Goal: Navigation & Orientation: Understand site structure

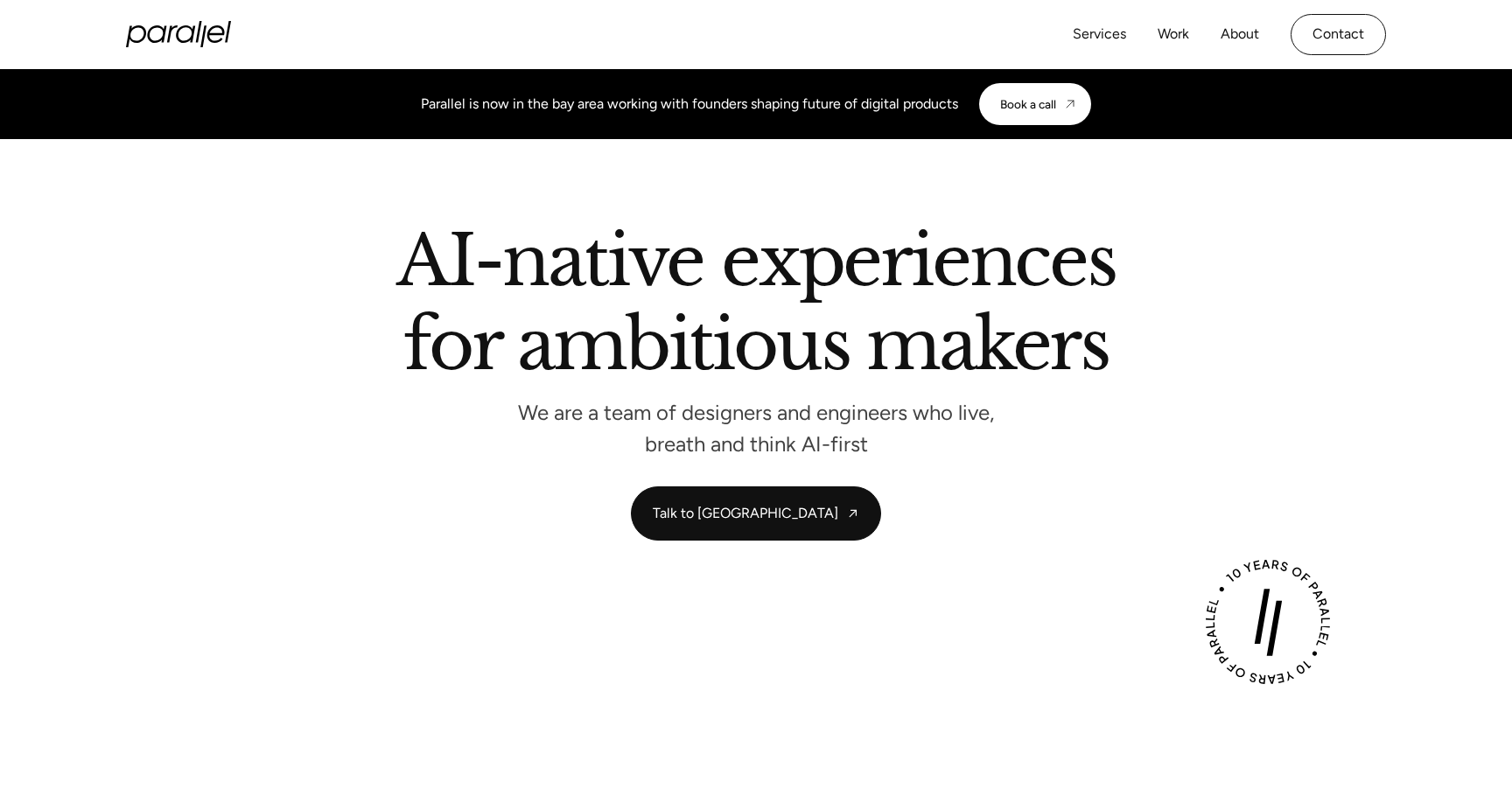
click at [1152, 35] on div "Services Work About Careers Contact" at bounding box center [1229, 34] width 313 height 42
click at [1164, 36] on link "Work" at bounding box center [1174, 34] width 31 height 25
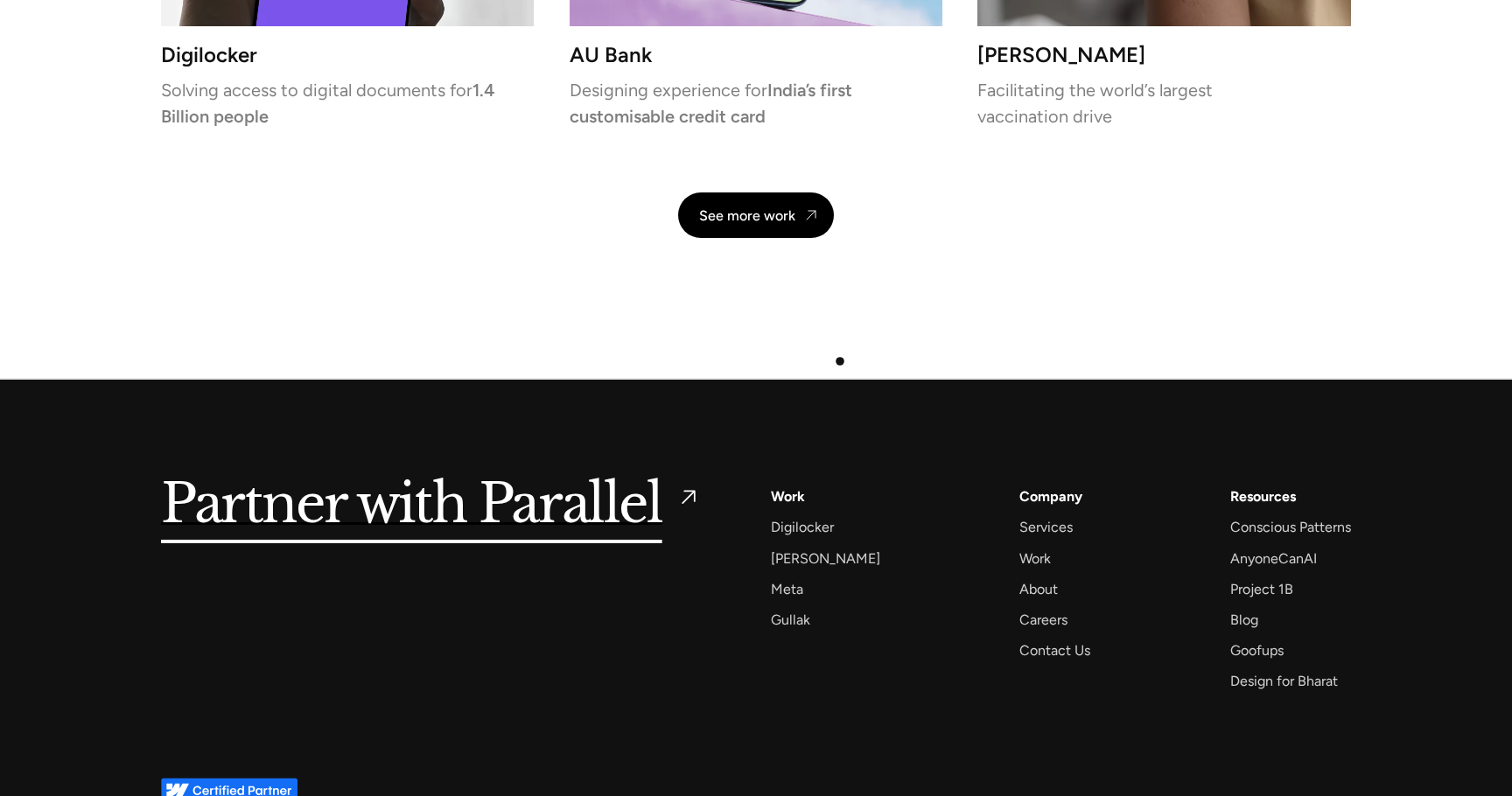
scroll to position [4171, 0]
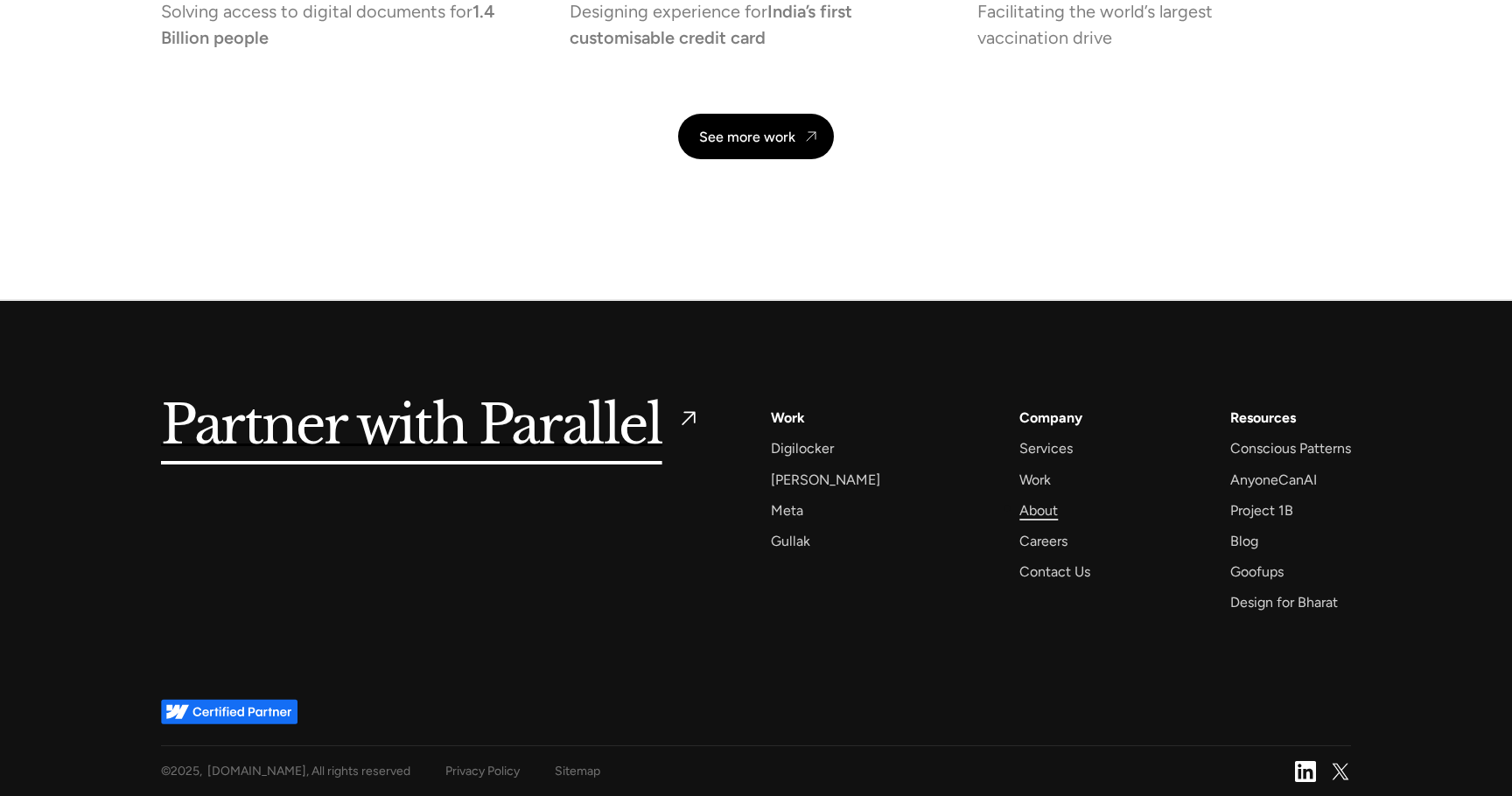
click at [1020, 509] on div "About" at bounding box center [1039, 511] width 39 height 24
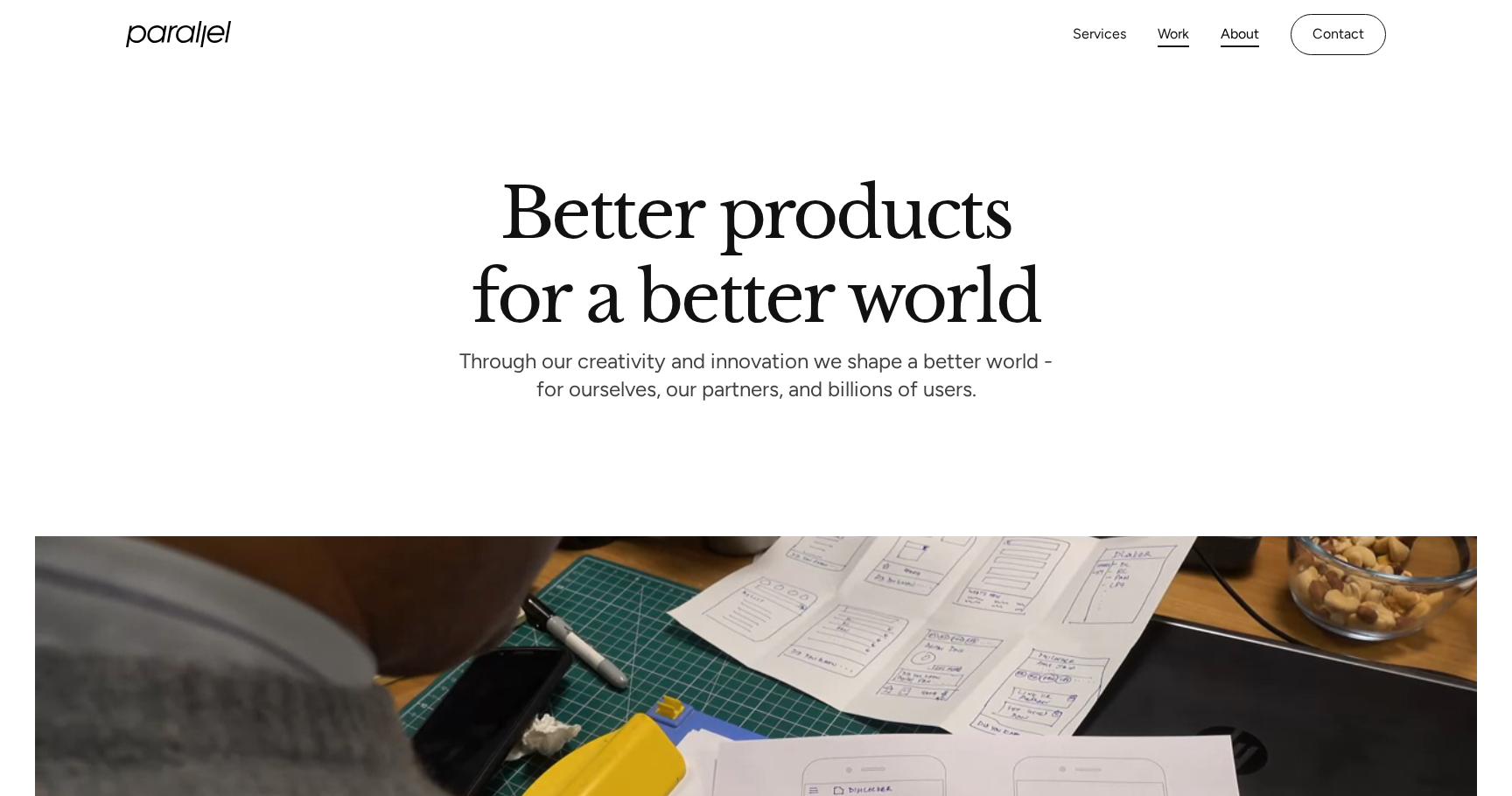
click at [1168, 29] on link "Work" at bounding box center [1174, 34] width 31 height 25
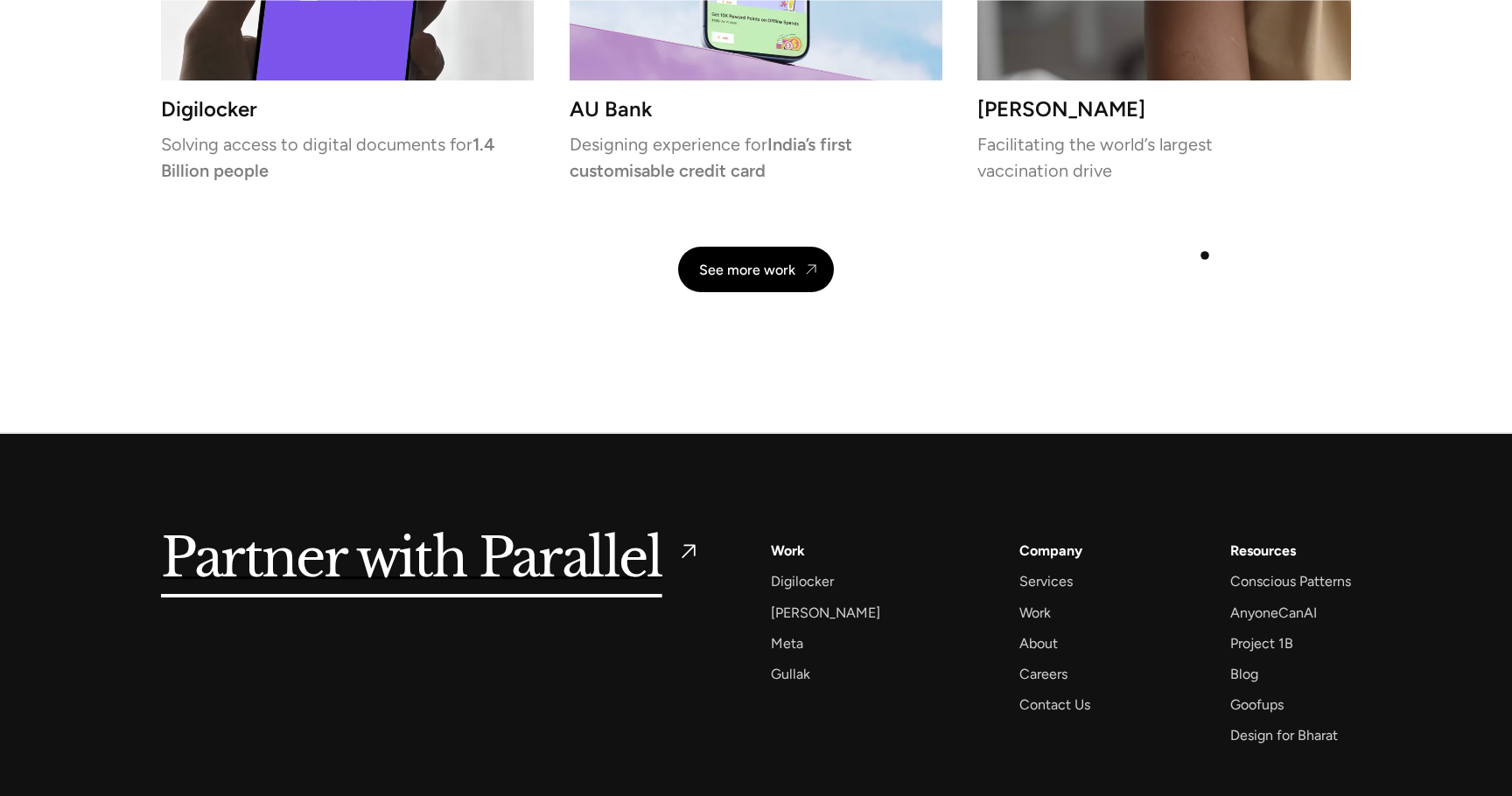
scroll to position [4041, 0]
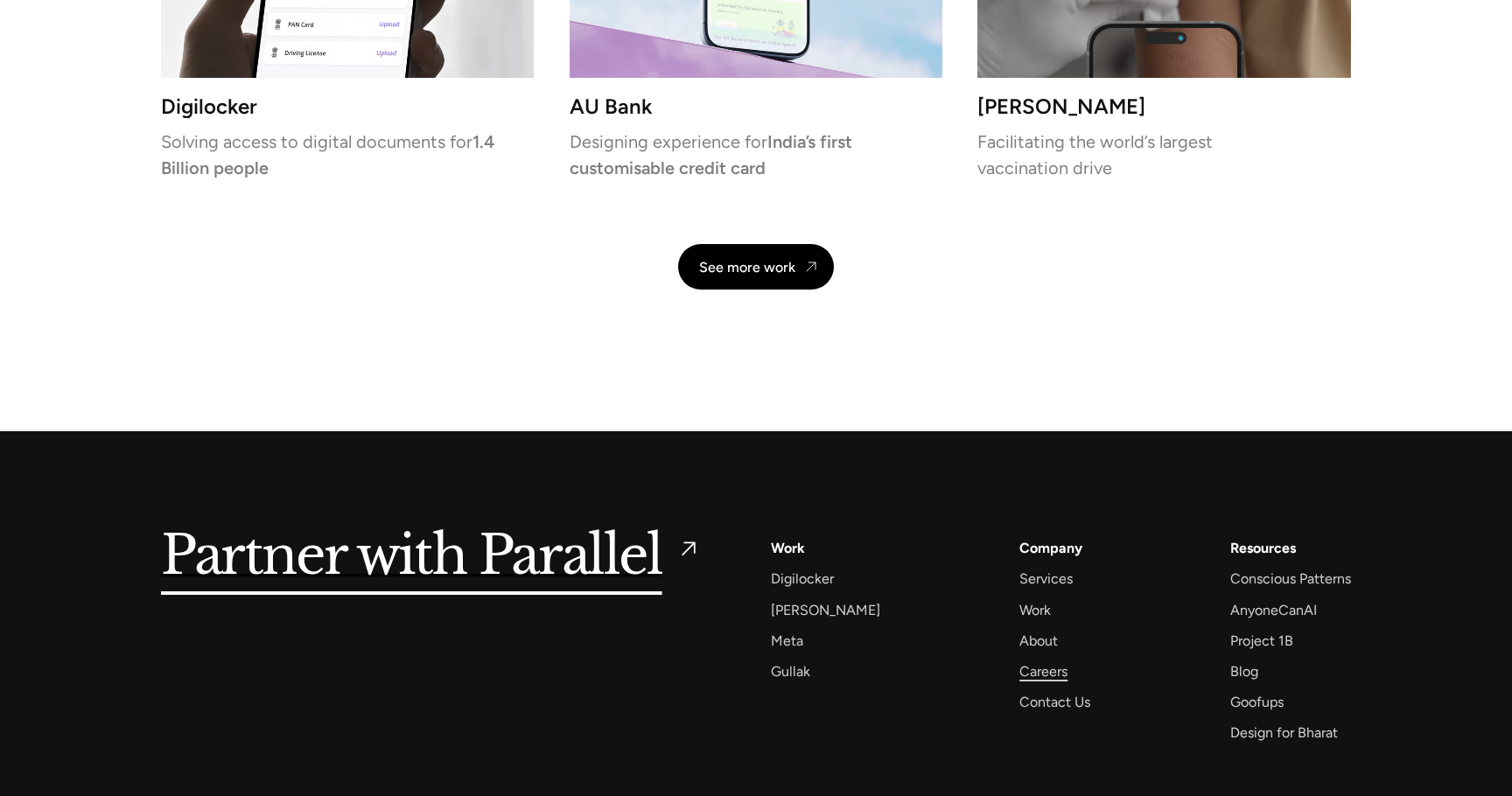
click at [1020, 680] on div "Careers" at bounding box center [1044, 671] width 48 height 24
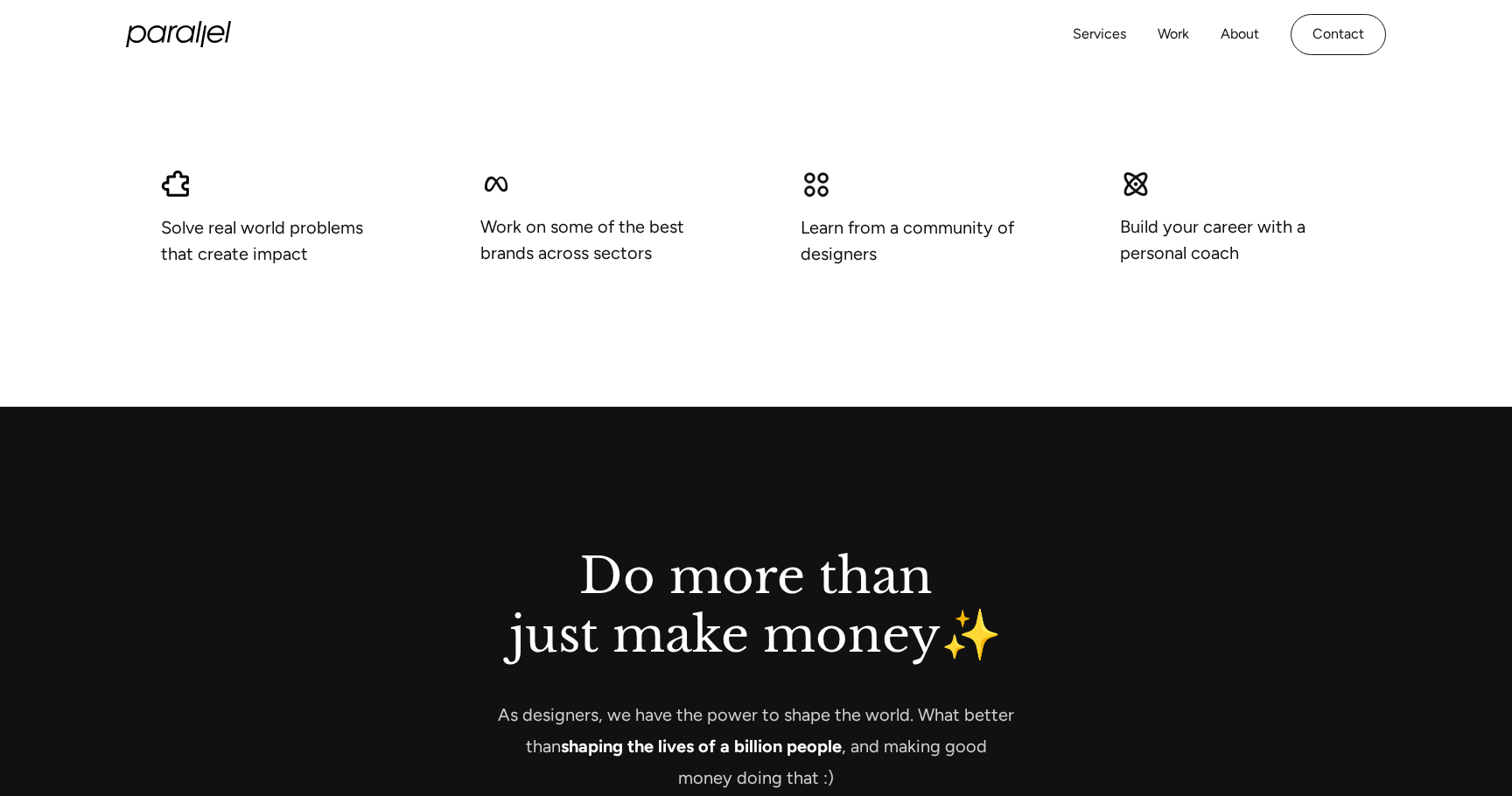
scroll to position [1454, 0]
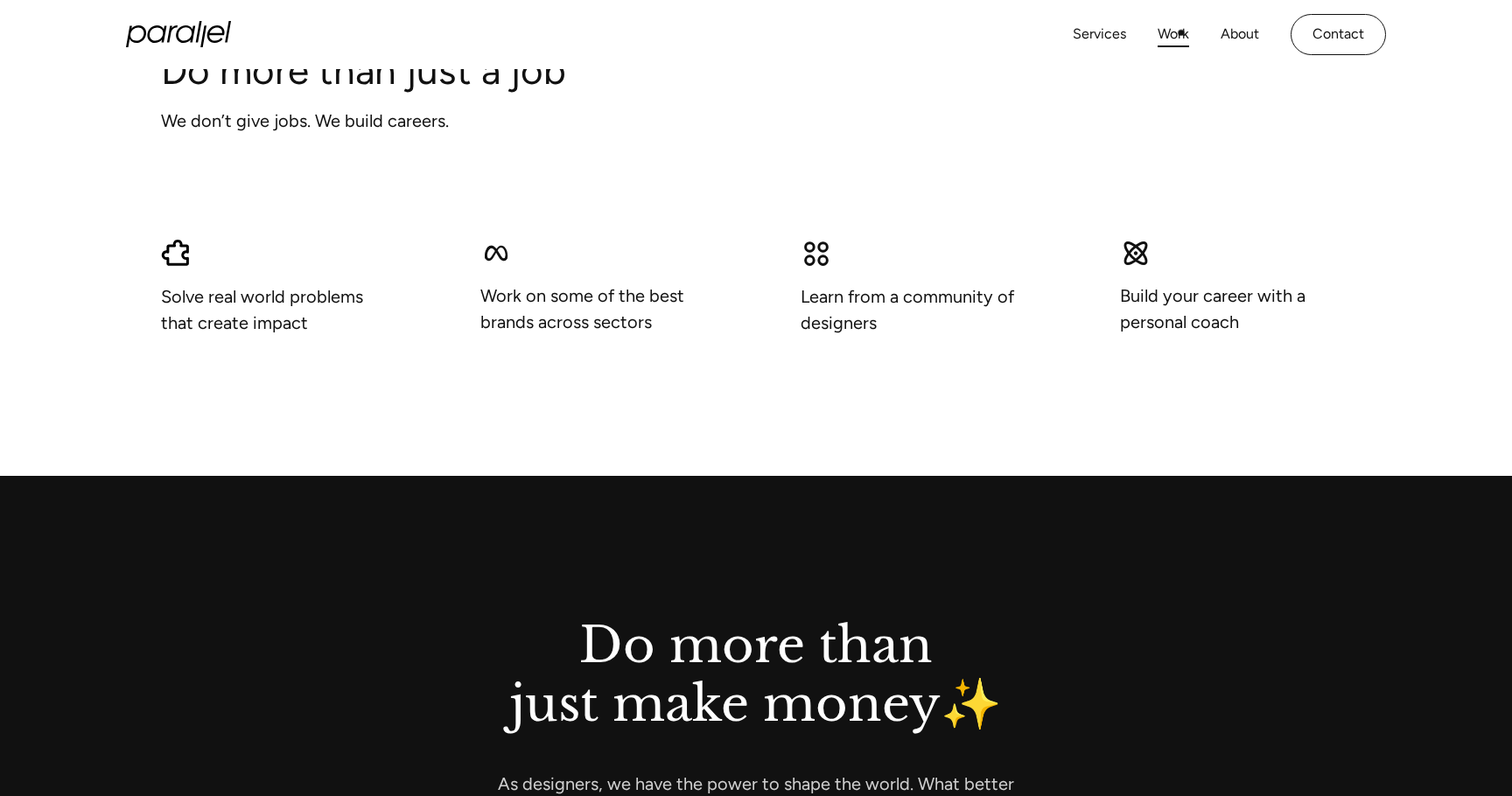
click at [1181, 32] on link "Work" at bounding box center [1174, 34] width 31 height 25
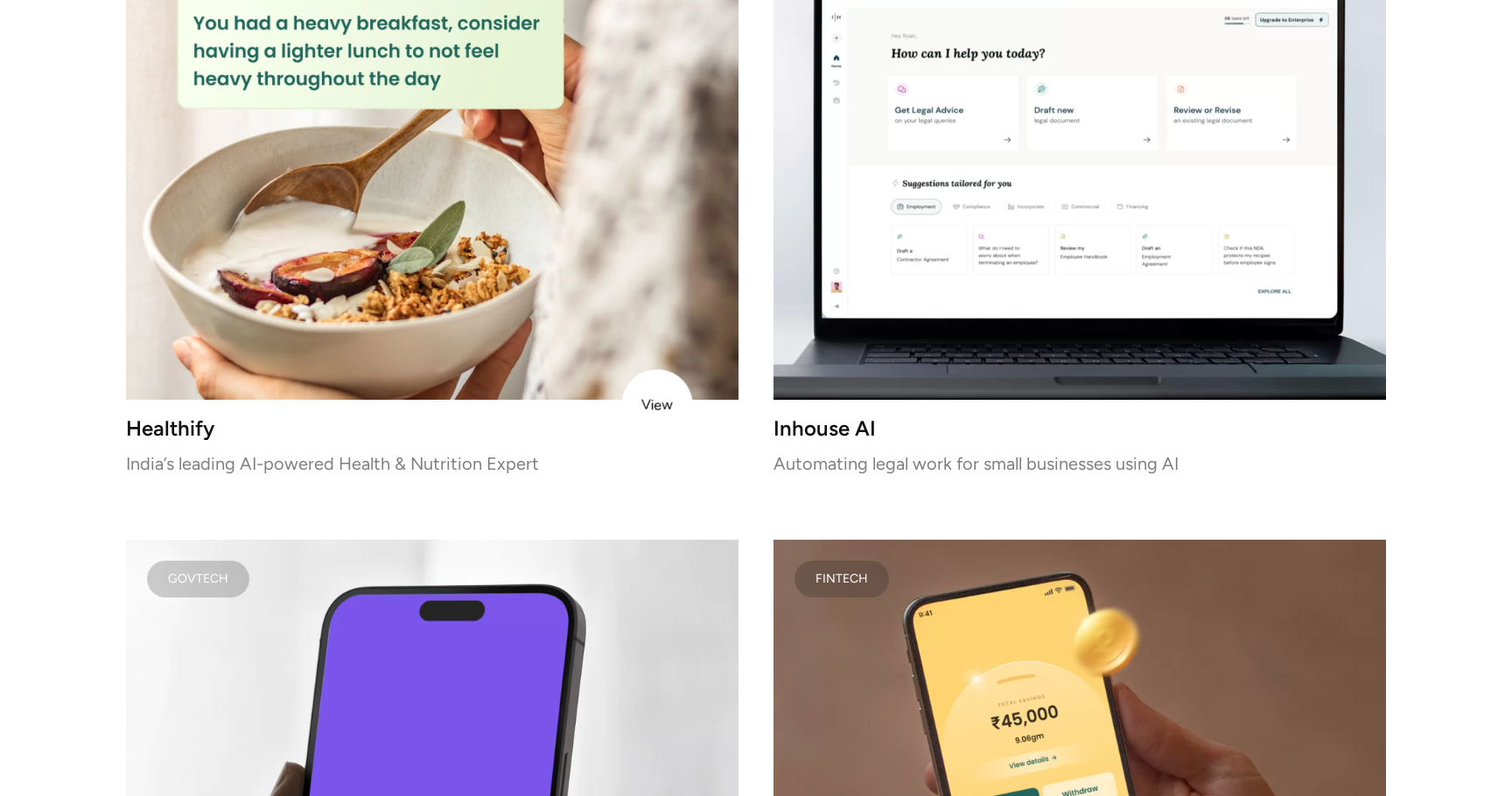
scroll to position [4903, 0]
